Goal: Complete application form

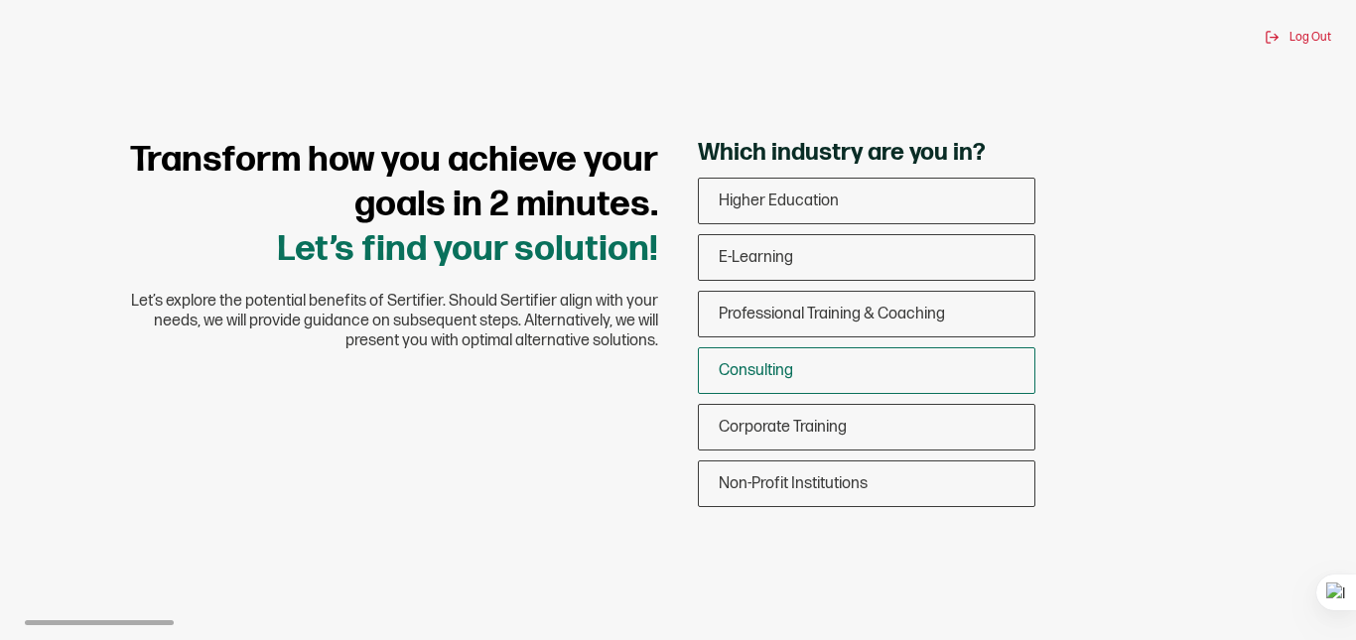
click at [723, 375] on span "Consulting" at bounding box center [756, 370] width 74 height 19
click at [0, 0] on input "Consulting" at bounding box center [0, 0] width 0 height 0
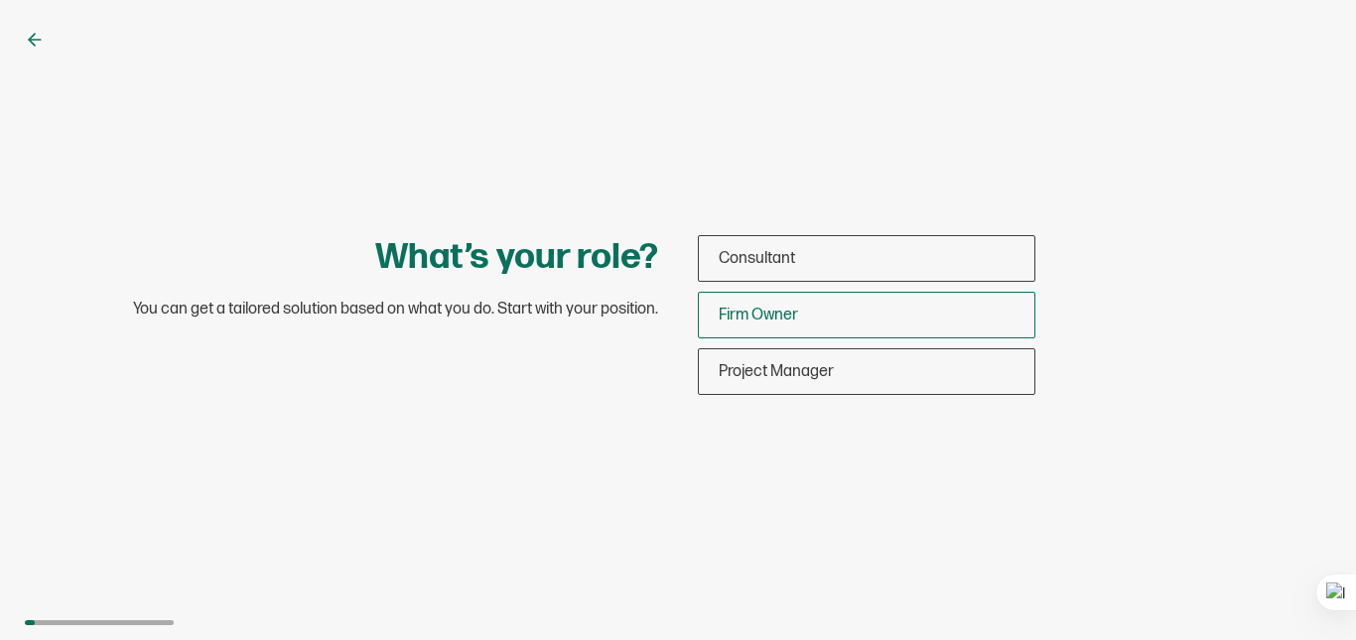
click at [795, 316] on span "Firm Owner" at bounding box center [758, 315] width 79 height 19
click at [0, 0] on input "Firm Owner" at bounding box center [0, 0] width 0 height 0
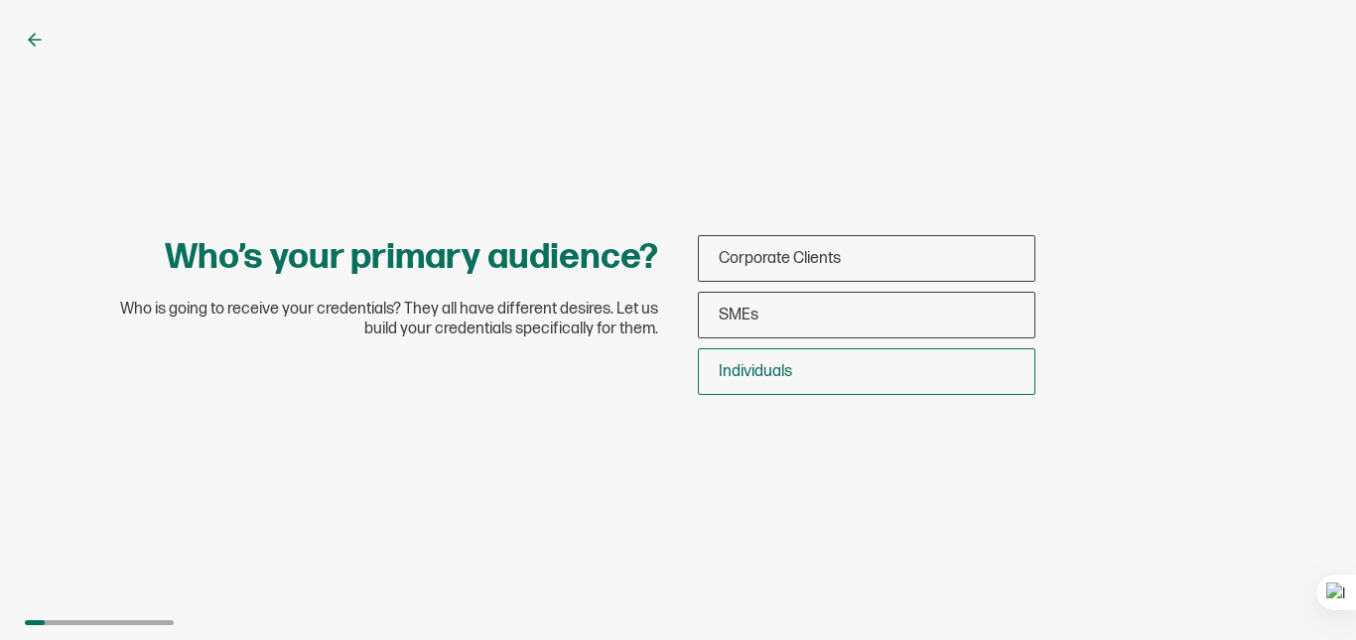
click at [730, 363] on span "Individuals" at bounding box center [755, 371] width 73 height 19
click at [0, 0] on input "Individuals" at bounding box center [0, 0] width 0 height 0
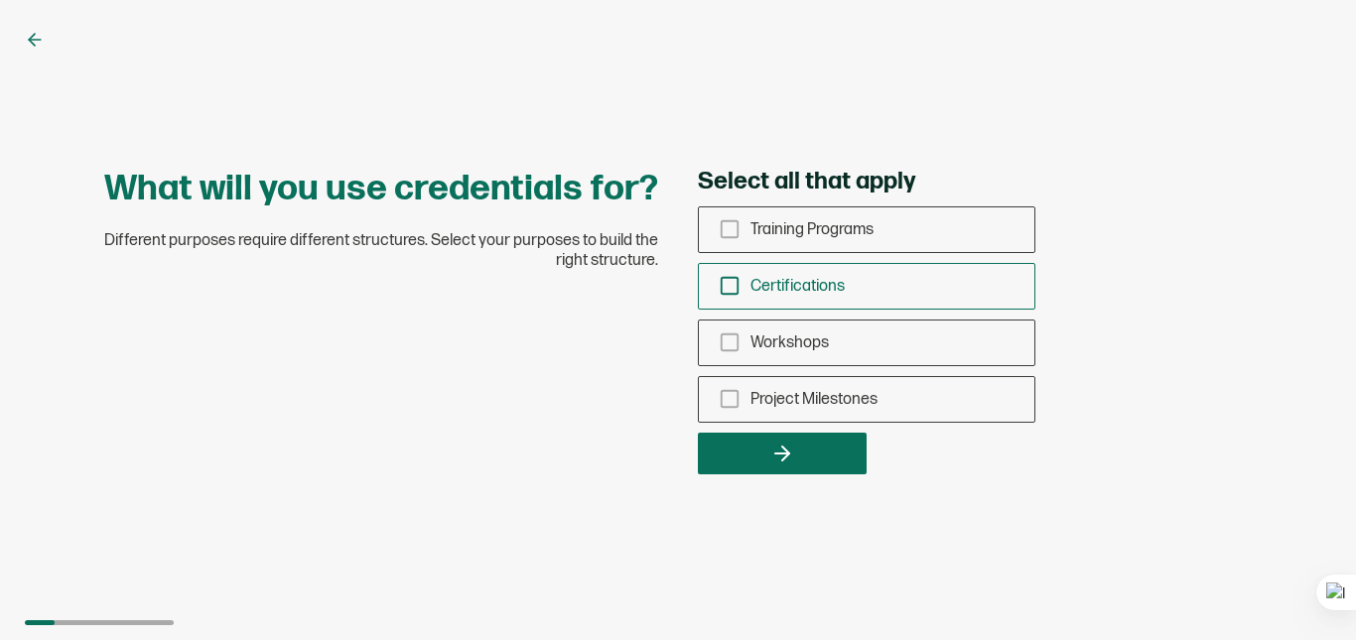
click at [727, 294] on rect "checkbox-group" at bounding box center [730, 286] width 17 height 17
click at [0, 0] on input "Certifications" at bounding box center [0, 0] width 0 height 0
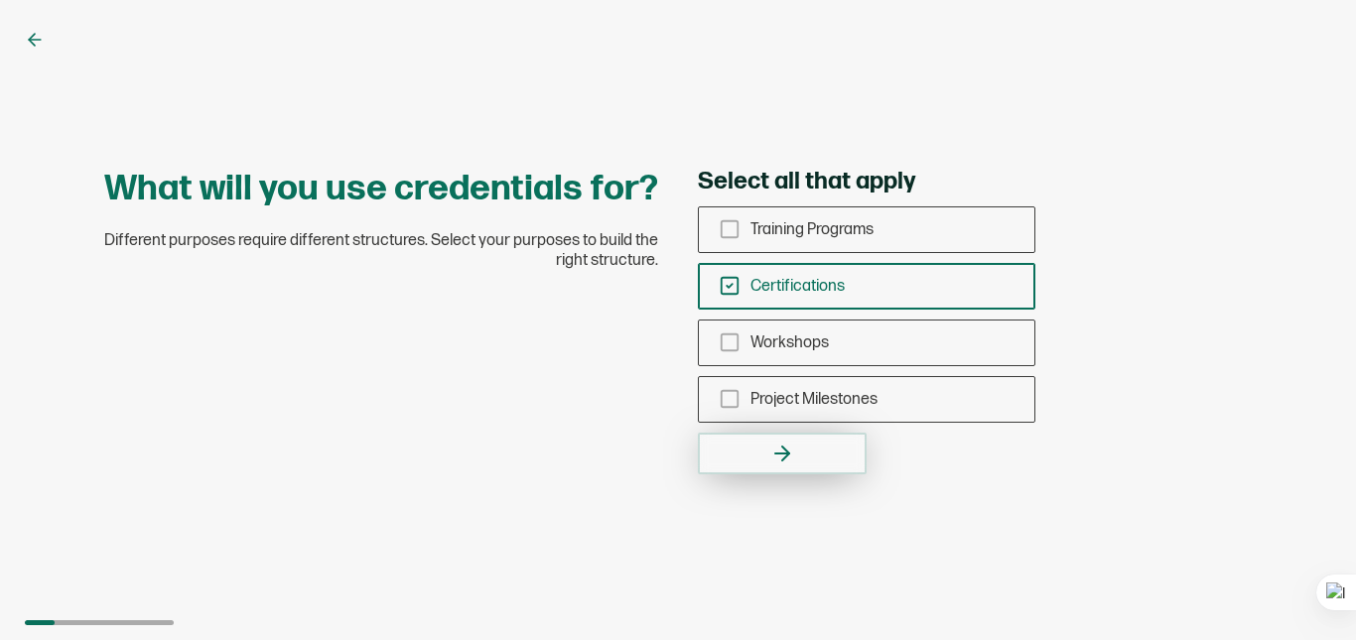
click at [755, 450] on button "button" at bounding box center [782, 454] width 169 height 42
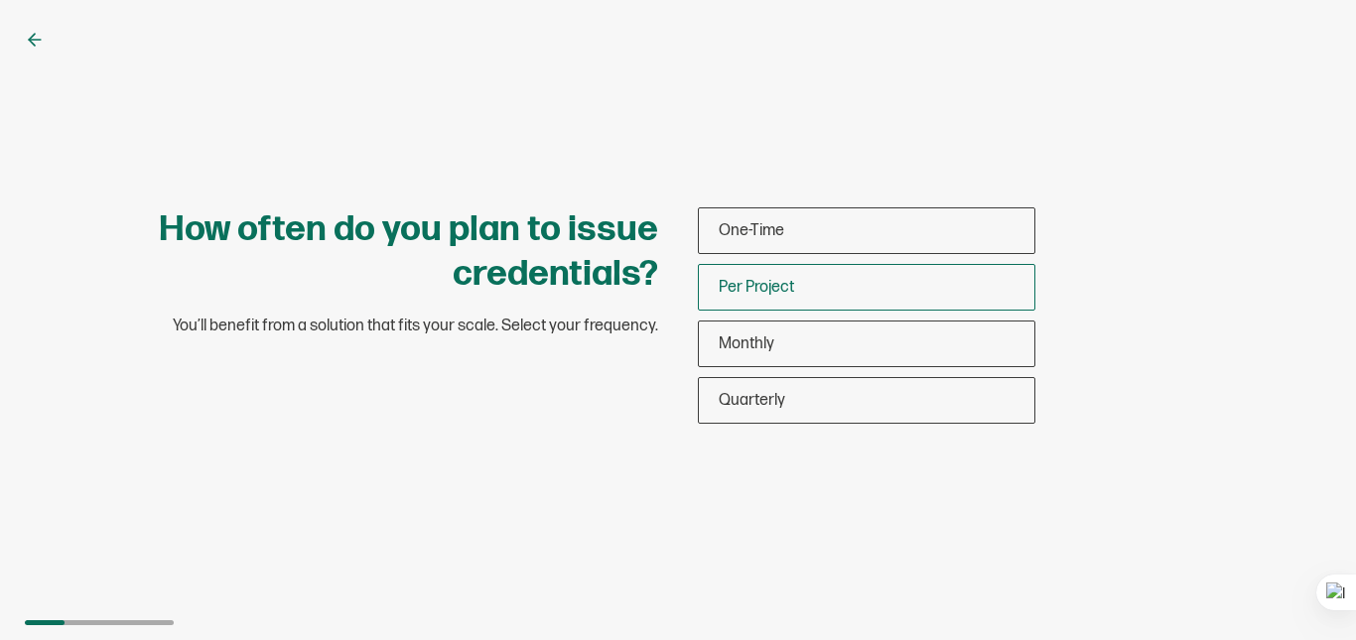
click at [792, 288] on span "Per Project" at bounding box center [756, 287] width 75 height 19
click at [0, 0] on input "Per Project" at bounding box center [0, 0] width 0 height 0
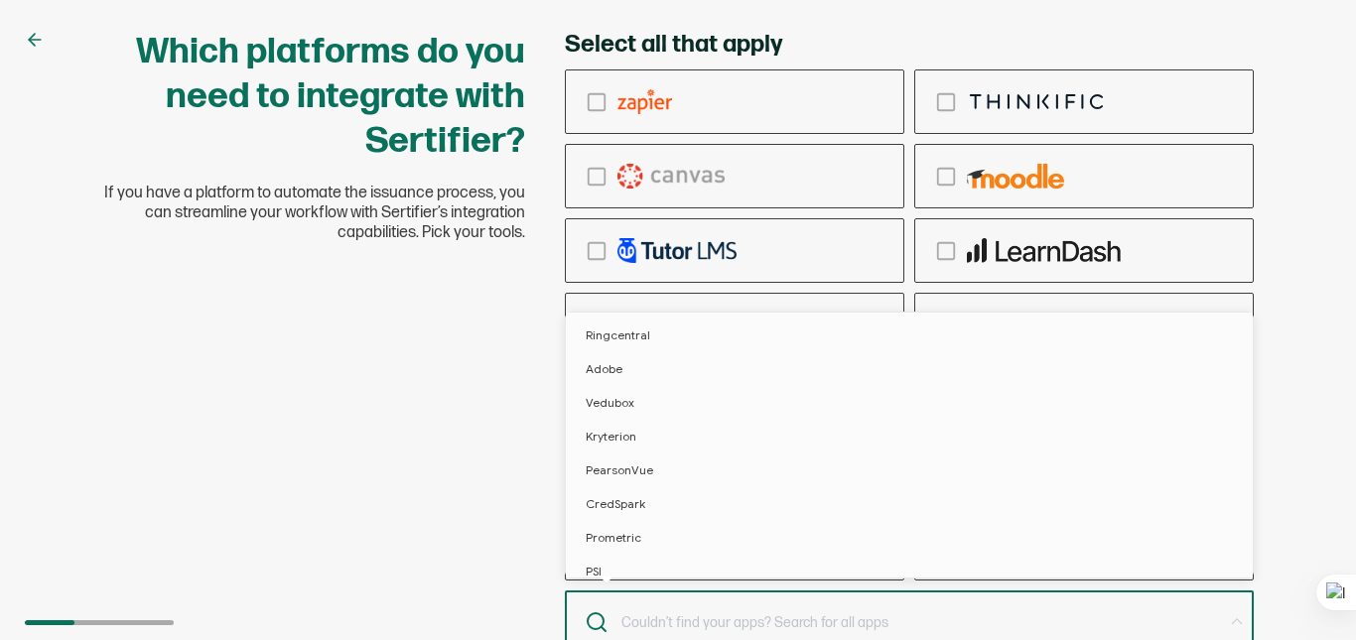
click at [745, 624] on input "text" at bounding box center [921, 624] width 603 height 28
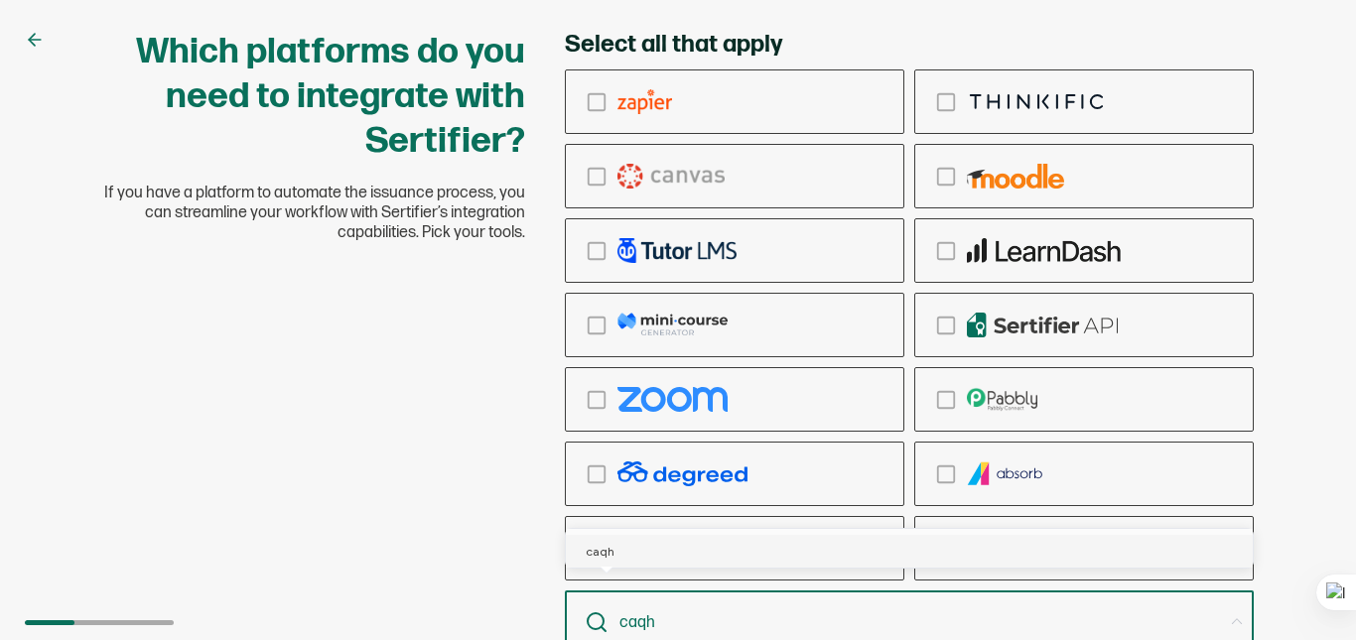
type input "caqh"
click at [492, 509] on div "Which platforms do you need to integrate with Sertifier? If you have a platform…" at bounding box center [677, 368] width 1191 height 677
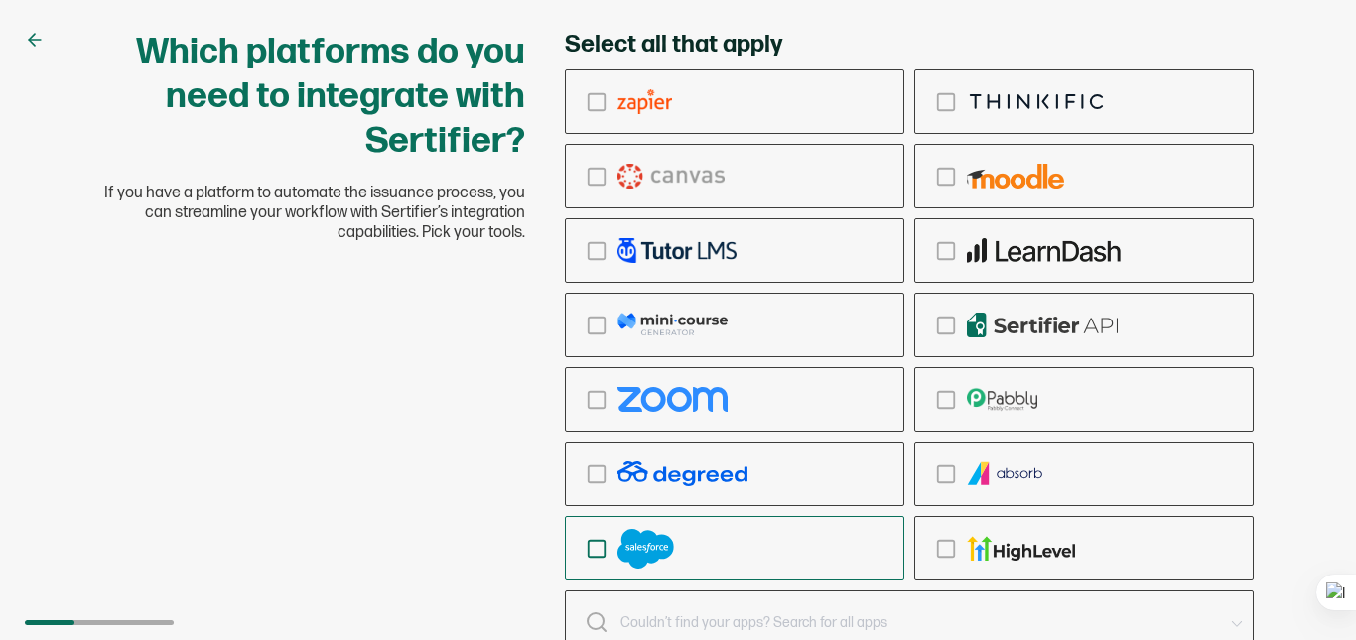
click at [603, 550] on icon "checkbox-group" at bounding box center [597, 549] width 22 height 22
click at [0, 0] on input "checkbox-group" at bounding box center [0, 0] width 0 height 0
